Goal: Navigation & Orientation: Find specific page/section

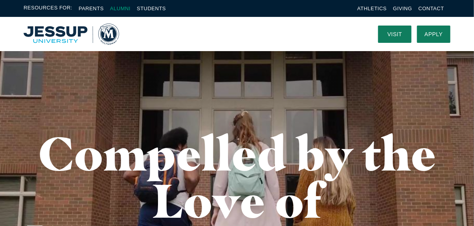
click at [121, 6] on link "Alumni" at bounding box center [120, 9] width 20 height 6
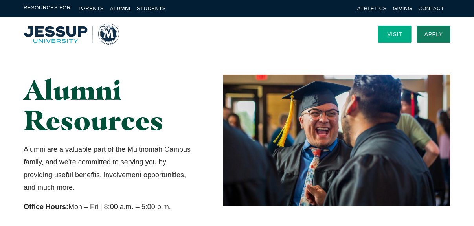
click at [391, 35] on link "Visit" at bounding box center [394, 34] width 33 height 17
